Goal: Information Seeking & Learning: Learn about a topic

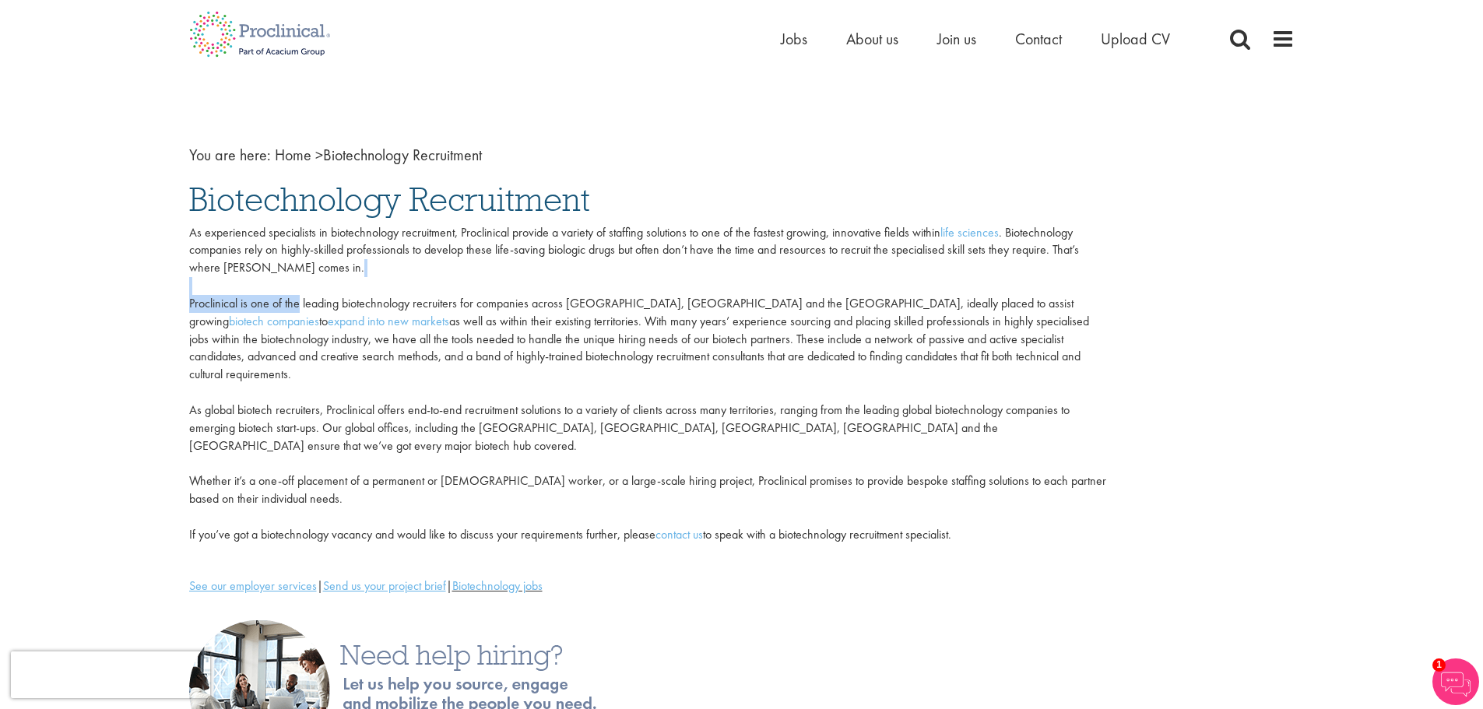
drag, startPoint x: 294, startPoint y: 303, endPoint x: 806, endPoint y: 280, distance: 512.8
click at [806, 280] on p "As experienced specialists in biotechnology recruitment, Proclinical provide a …" at bounding box center [647, 384] width 917 height 320
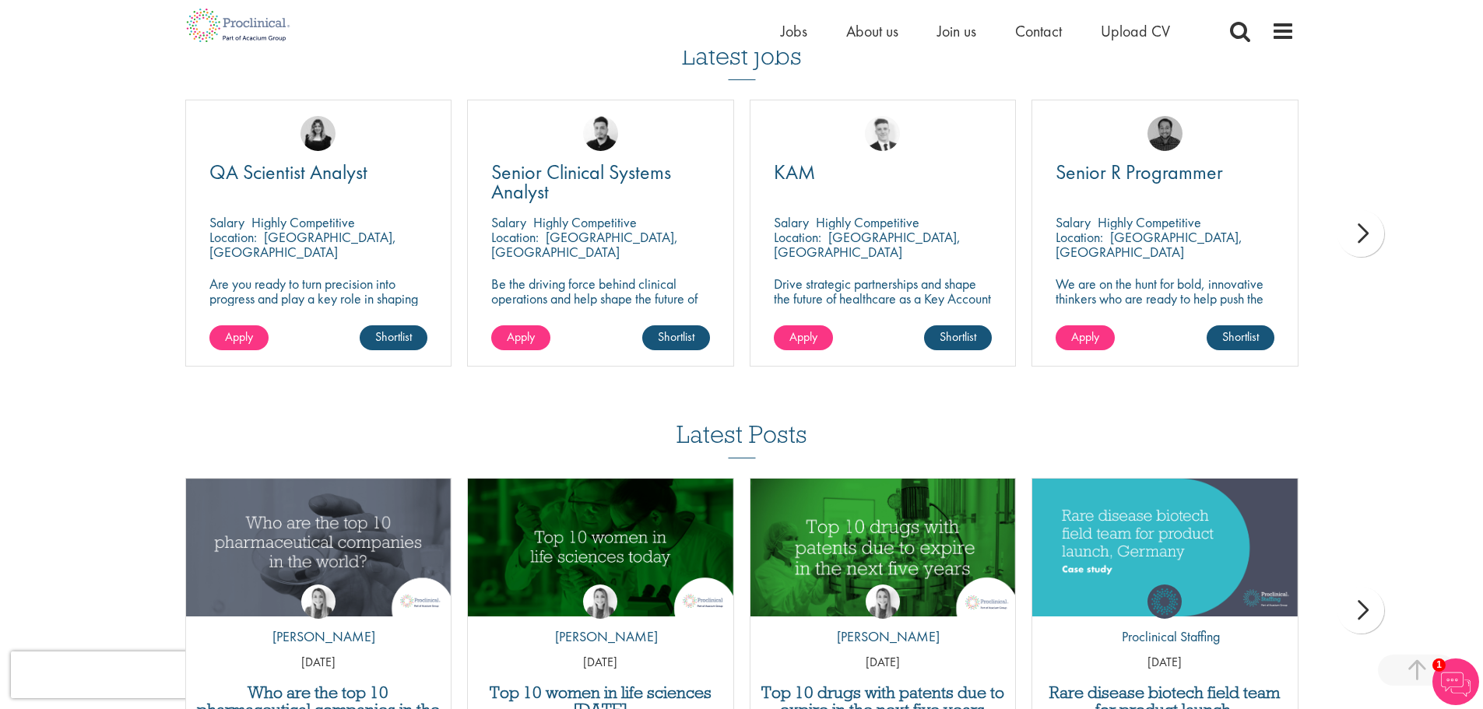
scroll to position [1246, 0]
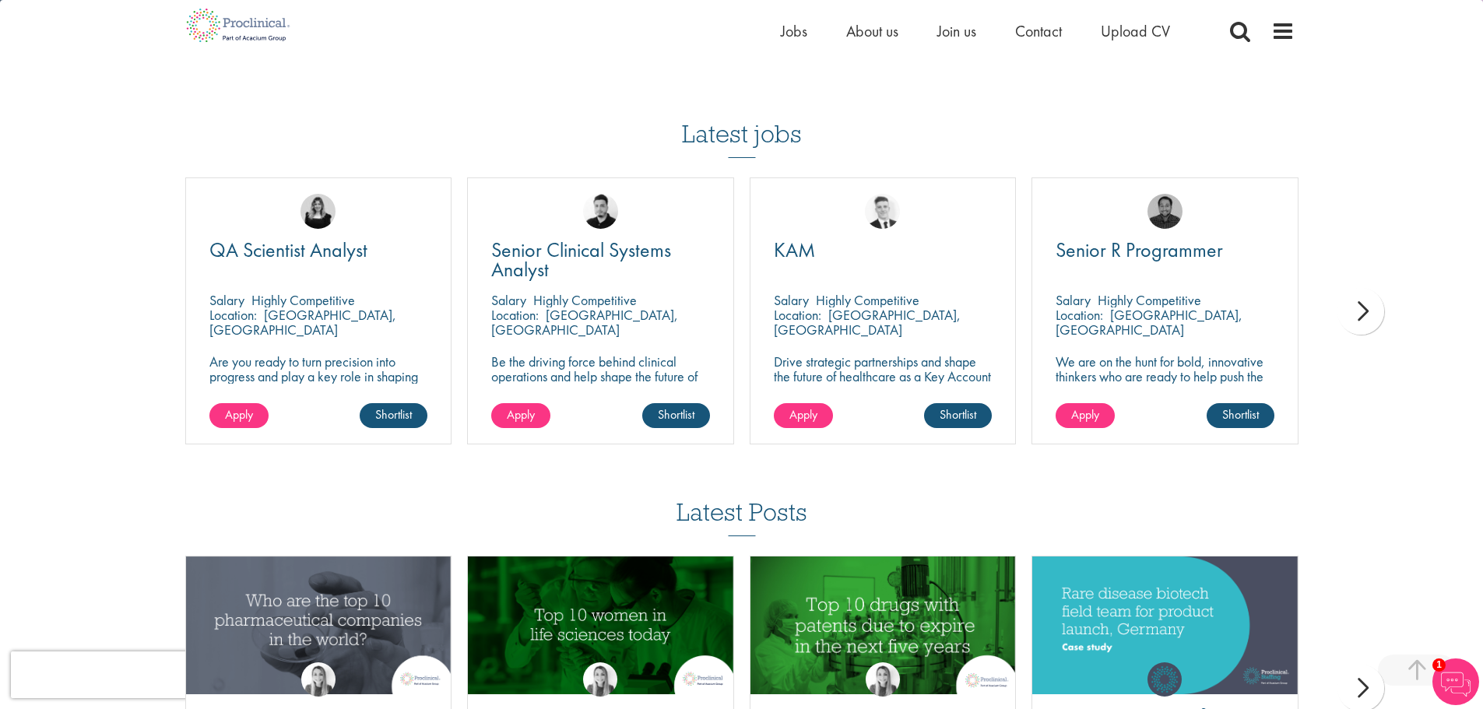
click at [1378, 288] on div "next" at bounding box center [1361, 311] width 47 height 47
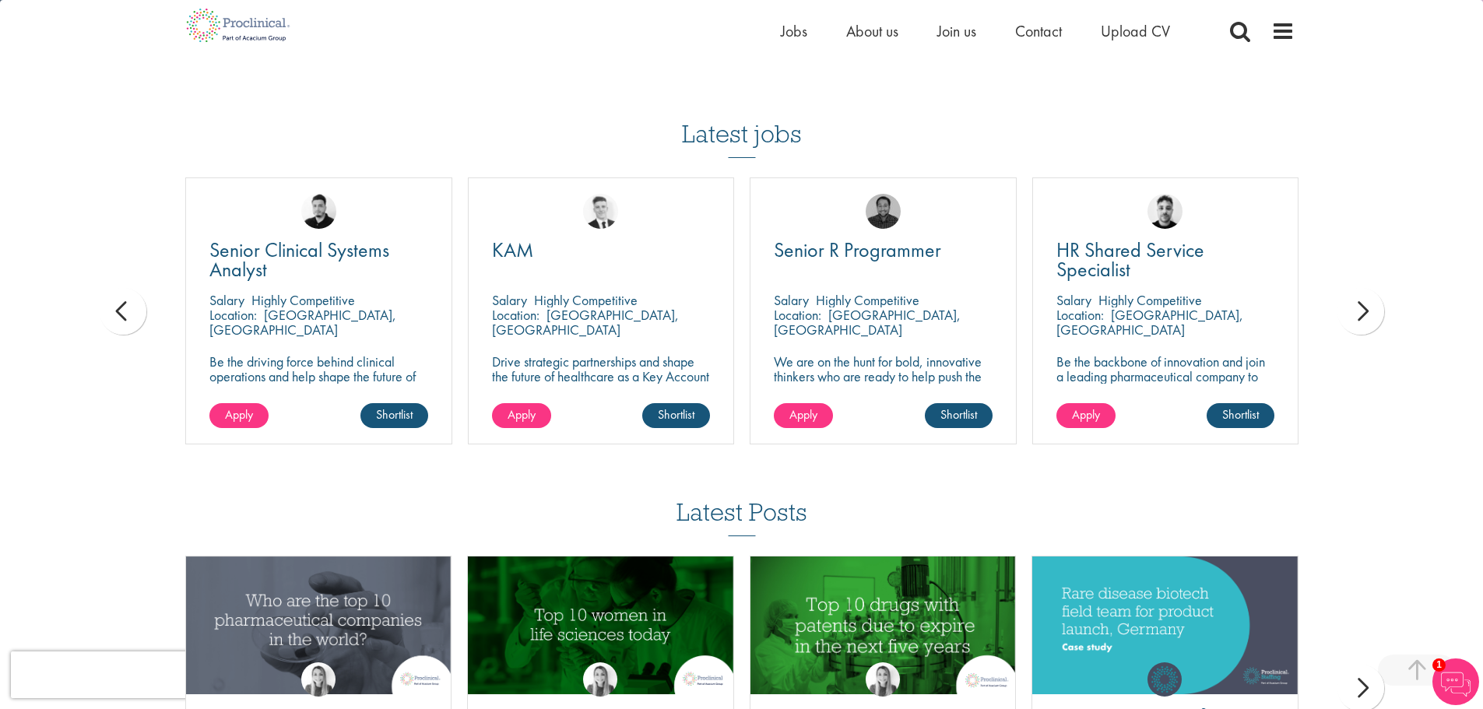
click at [1377, 288] on div "next" at bounding box center [1361, 311] width 47 height 47
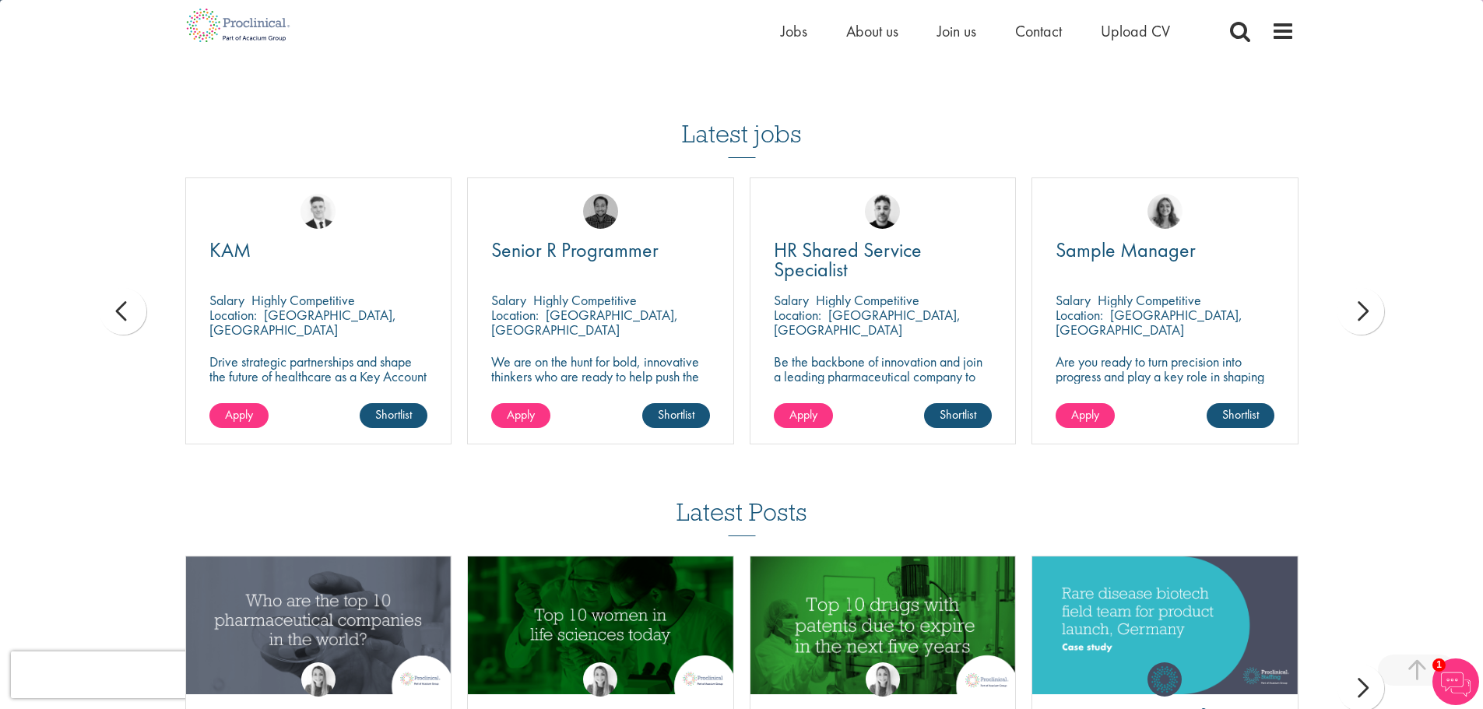
click at [1377, 288] on div "next" at bounding box center [1361, 311] width 47 height 47
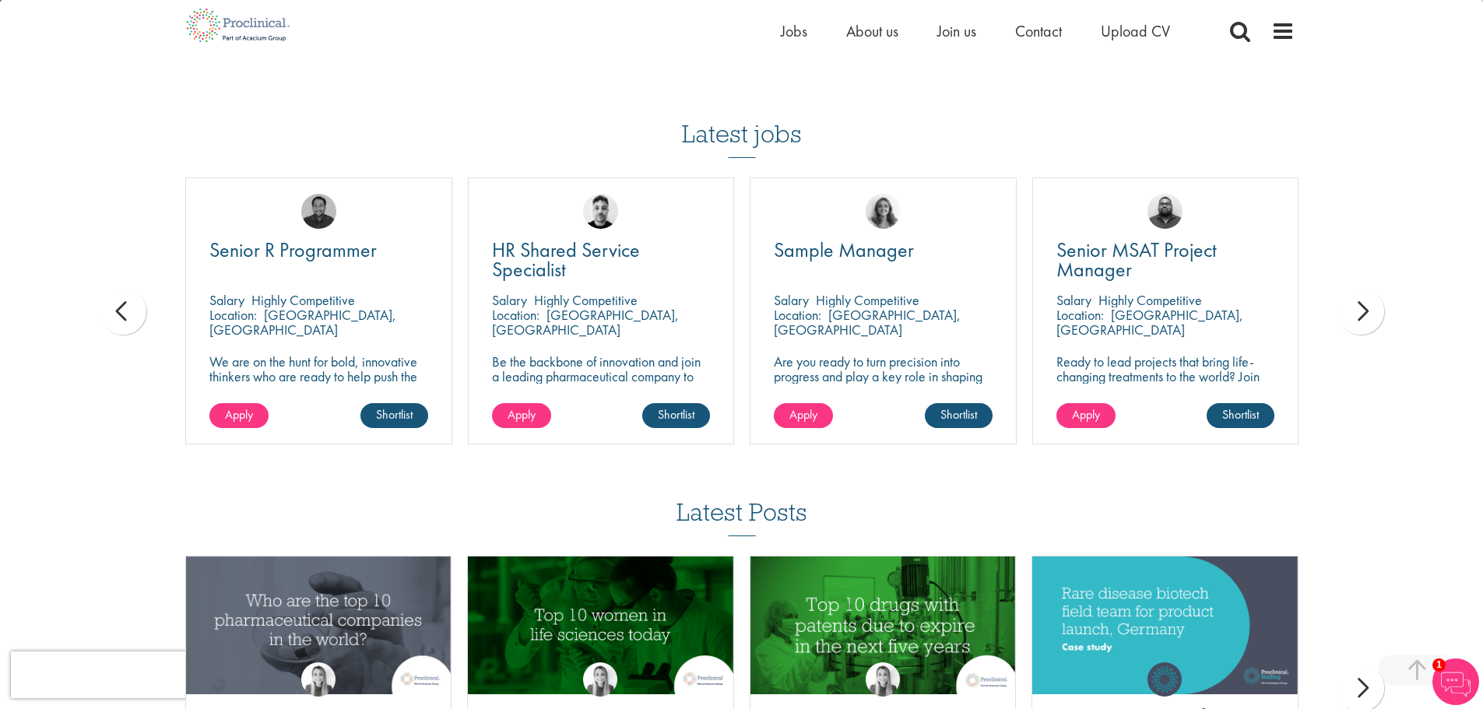
click at [1377, 288] on div "next" at bounding box center [1361, 311] width 47 height 47
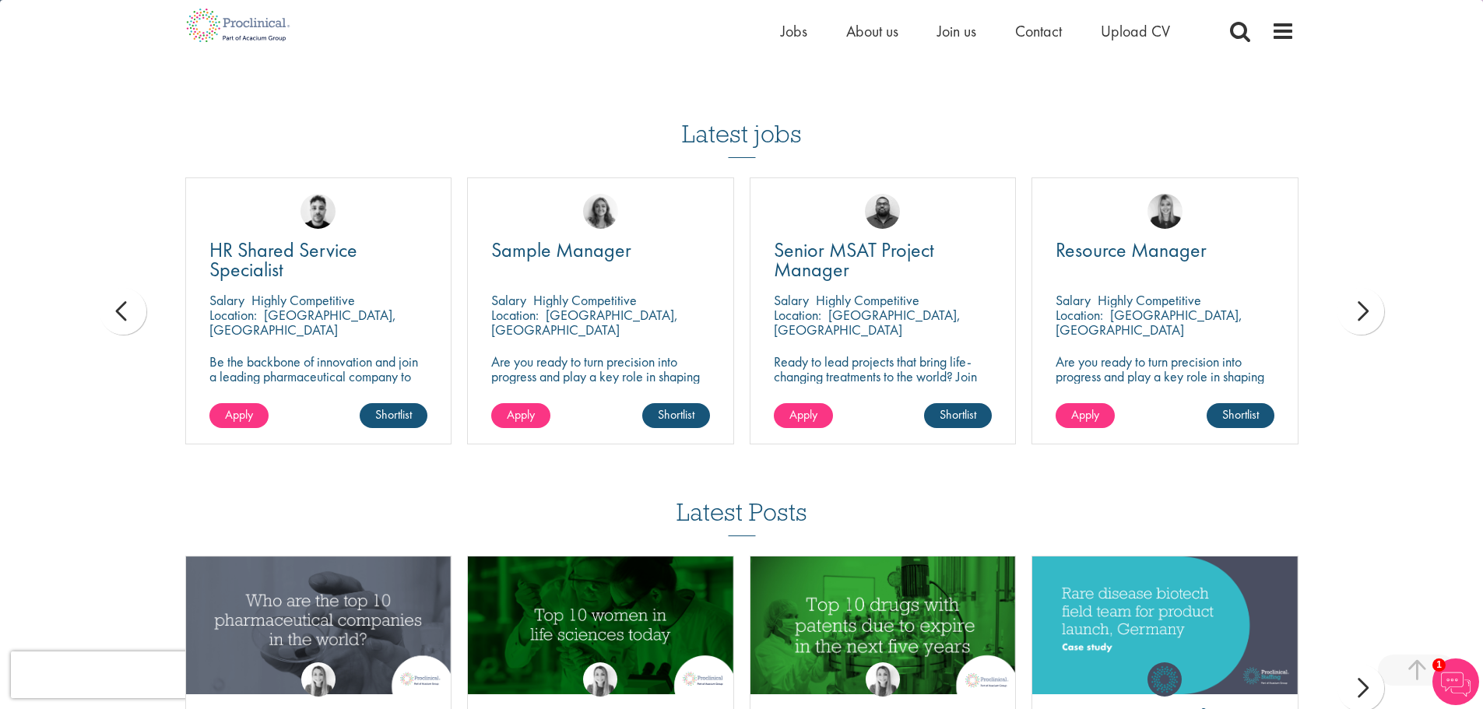
click at [1377, 288] on div "next" at bounding box center [1361, 311] width 47 height 47
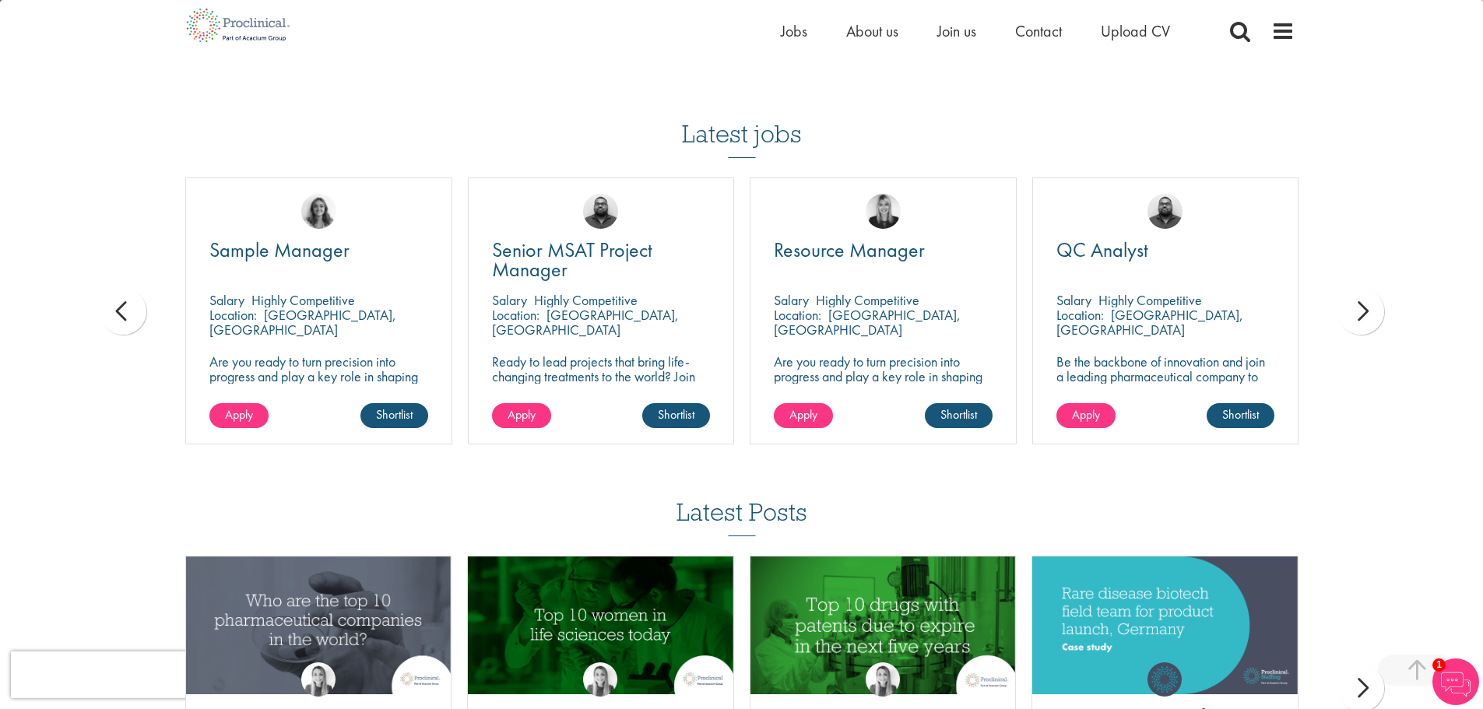
click at [1377, 288] on div "next" at bounding box center [1361, 311] width 47 height 47
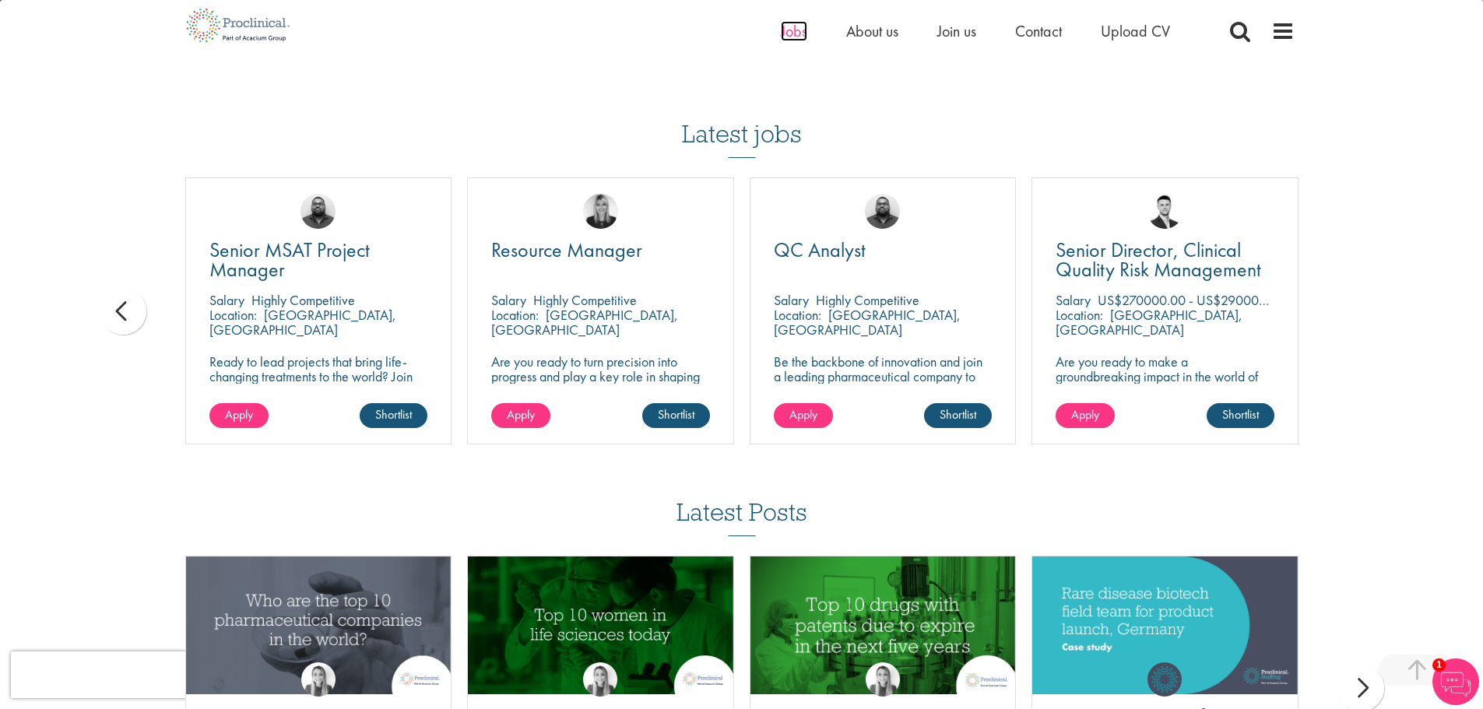
click at [791, 30] on span "Jobs" at bounding box center [794, 31] width 26 height 20
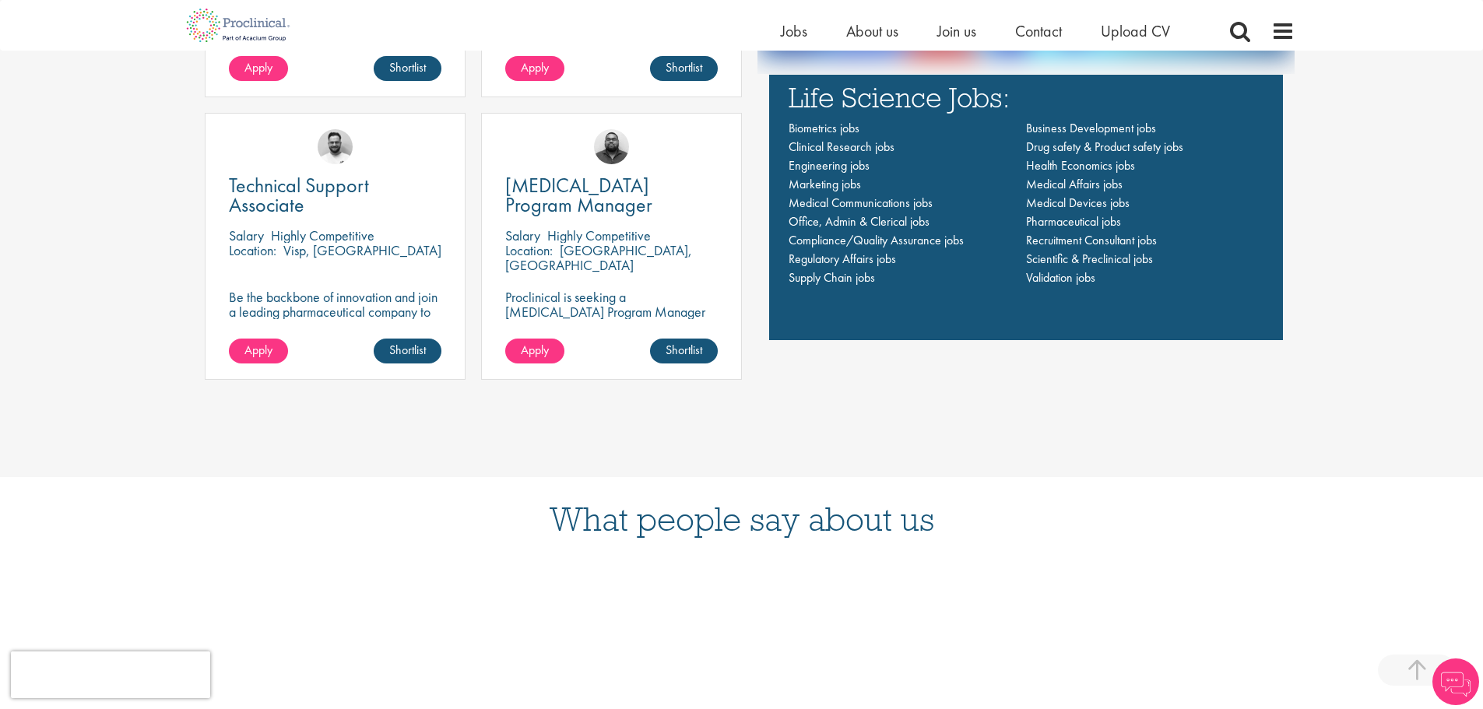
scroll to position [1323, 0]
